Goal: Task Accomplishment & Management: Manage account settings

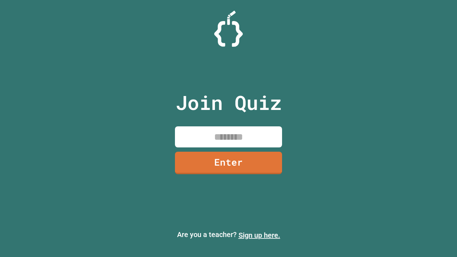
click at [259, 235] on link "Sign up here." at bounding box center [259, 235] width 42 height 9
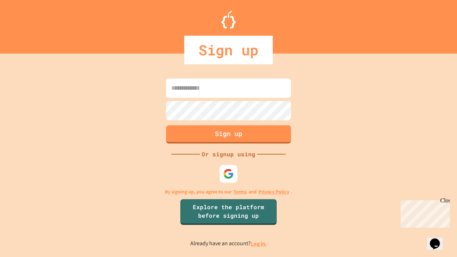
click at [259, 243] on link "Log in." at bounding box center [259, 243] width 16 height 7
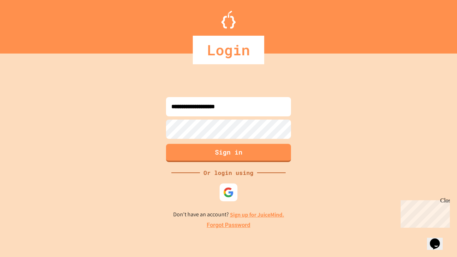
type input "**********"
